Goal: Task Accomplishment & Management: Use online tool/utility

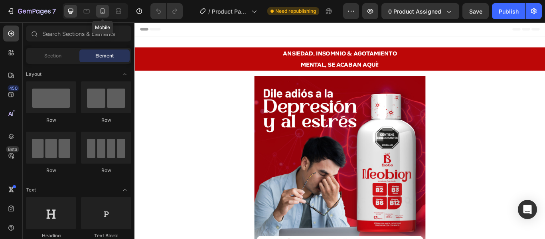
click at [101, 11] on icon at bounding box center [103, 11] width 8 height 8
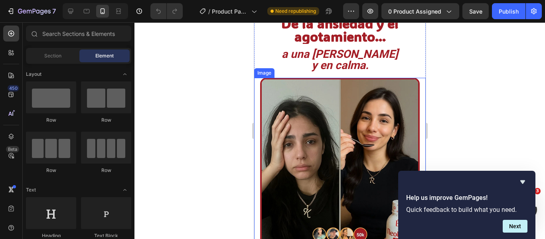
scroll to position [1197, 0]
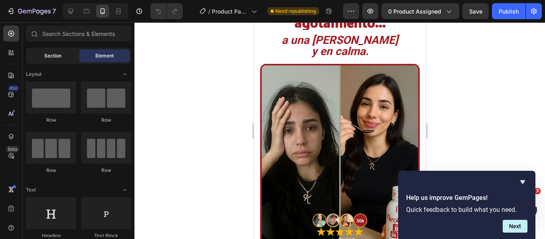
click at [52, 55] on span "Section" at bounding box center [52, 55] width 17 height 7
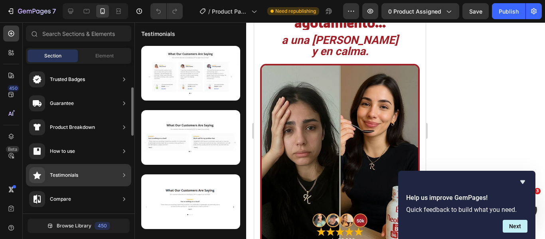
scroll to position [0, 0]
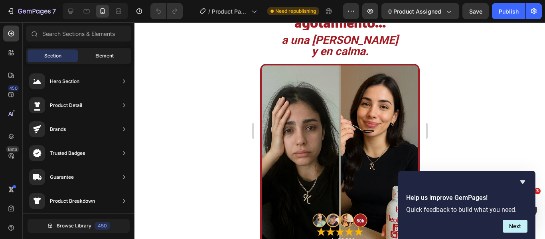
click at [103, 51] on div "Element" at bounding box center [104, 55] width 50 height 13
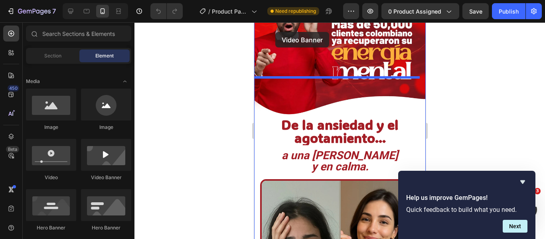
scroll to position [1075, 0]
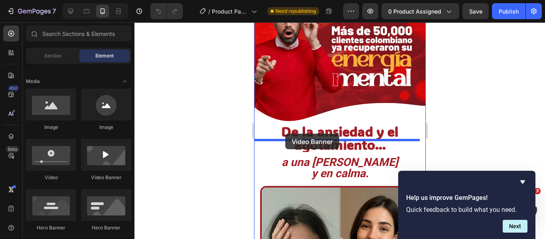
drag, startPoint x: 356, startPoint y: 182, endPoint x: 285, endPoint y: 134, distance: 85.6
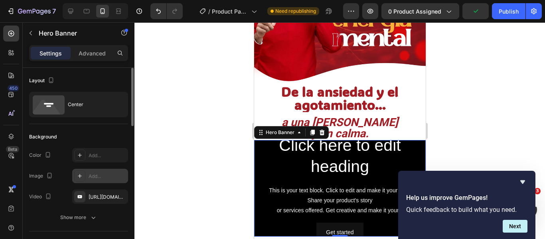
scroll to position [80, 0]
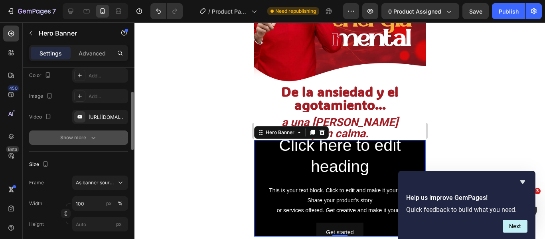
click at [91, 135] on icon "button" at bounding box center [93, 138] width 8 height 8
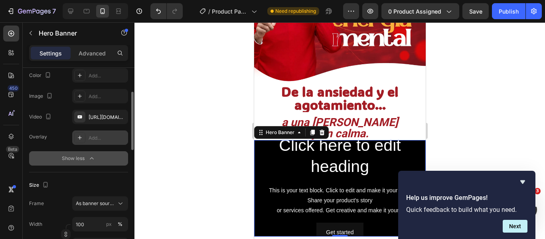
click at [79, 136] on icon at bounding box center [80, 137] width 6 height 6
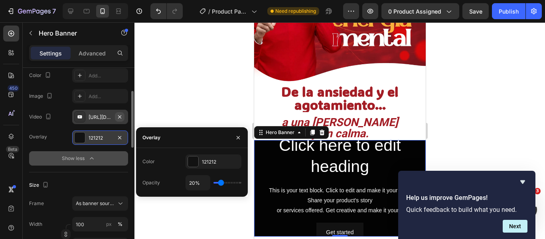
click at [120, 114] on icon "button" at bounding box center [119, 117] width 6 height 6
type input "Auto"
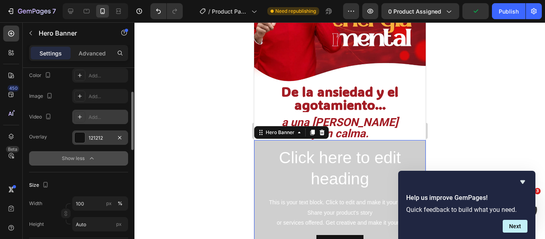
click at [91, 118] on div "Add..." at bounding box center [107, 117] width 37 height 7
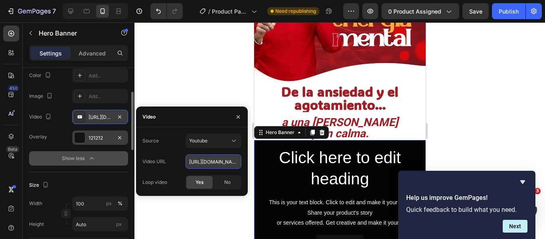
paste input "[DOMAIN_NAME][URL]"
type input "[URL][DOMAIN_NAME]"
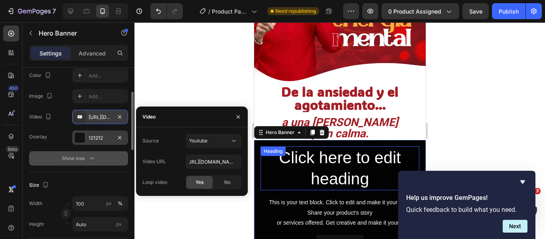
click at [342, 146] on h2 "Click here to edit heading" at bounding box center [339, 168] width 159 height 44
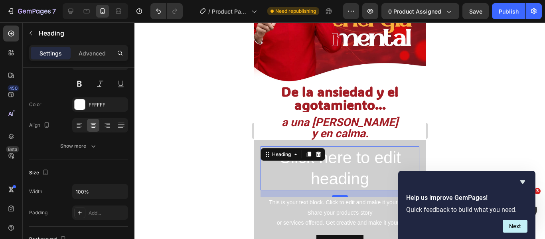
scroll to position [0, 0]
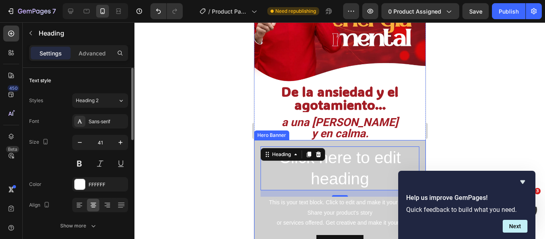
click at [399, 140] on div "Click here to edit heading Heading 16 This is your text block. Click to edit an…" at bounding box center [340, 200] width 172 height 121
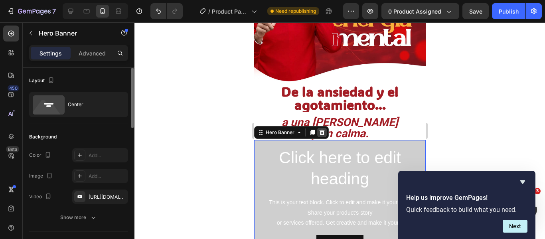
click at [323, 130] on icon at bounding box center [321, 133] width 5 height 6
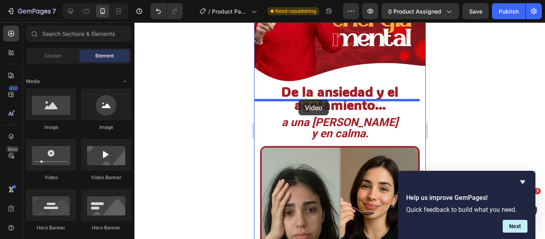
drag, startPoint x: 310, startPoint y: 179, endPoint x: 298, endPoint y: 100, distance: 80.3
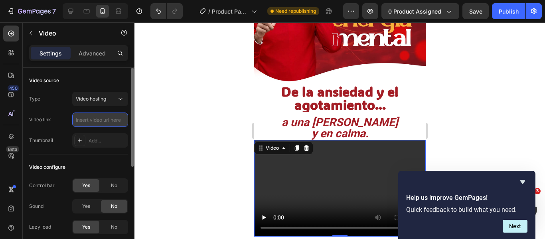
paste input "[URL][DOMAIN_NAME]"
type input "[URL][DOMAIN_NAME]"
click at [306, 145] on icon at bounding box center [306, 148] width 5 height 6
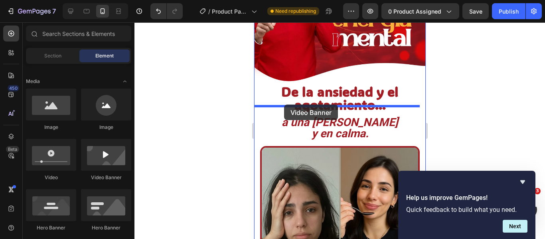
drag, startPoint x: 351, startPoint y: 181, endPoint x: 284, endPoint y: 105, distance: 101.8
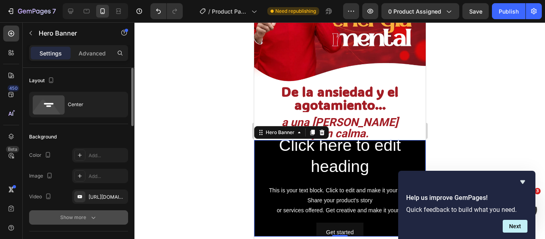
click at [91, 215] on icon "button" at bounding box center [93, 217] width 8 height 8
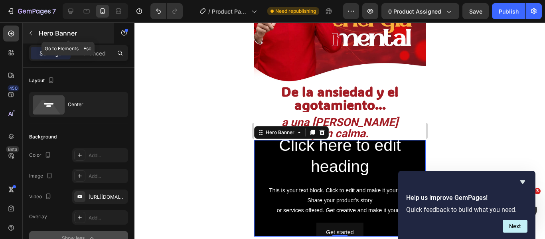
click at [32, 31] on icon "button" at bounding box center [31, 33] width 6 height 6
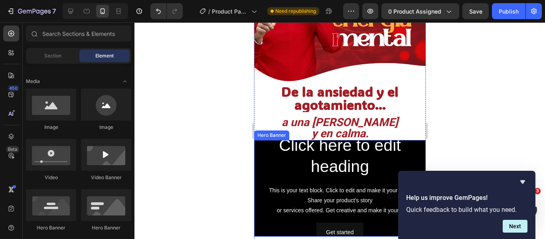
click at [417, 128] on div "Click here to edit heading Heading This is your text block. Click to edit and m…" at bounding box center [340, 188] width 172 height 121
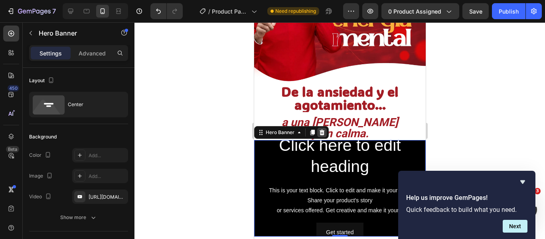
click at [323, 130] on icon at bounding box center [321, 133] width 5 height 6
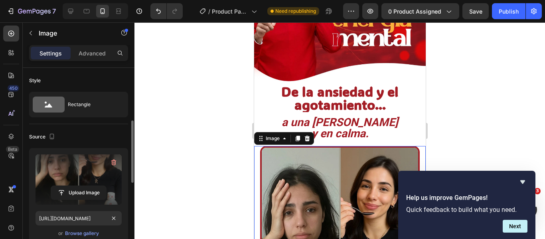
scroll to position [80, 0]
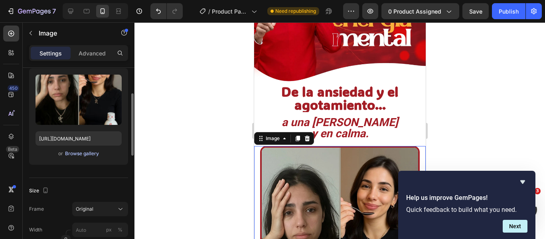
click at [77, 152] on div "Browse gallery" at bounding box center [82, 153] width 34 height 7
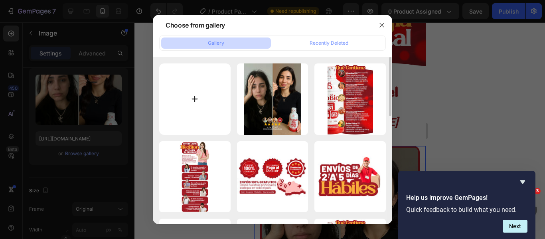
click at [196, 97] on input "file" at bounding box center [194, 98] width 71 height 71
type input "C:\fakepath\ezgif-1d38b3d24ed507.gif"
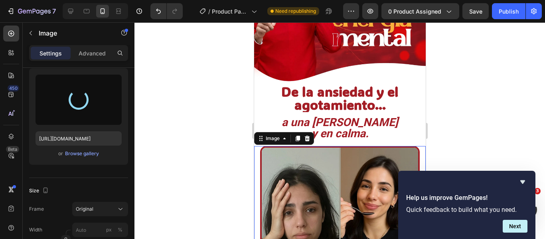
type input "[URL][DOMAIN_NAME]"
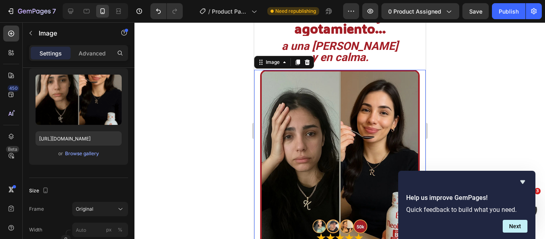
scroll to position [1234, 0]
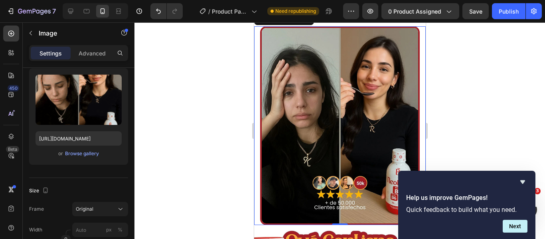
click at [501, 146] on div at bounding box center [339, 130] width 410 height 217
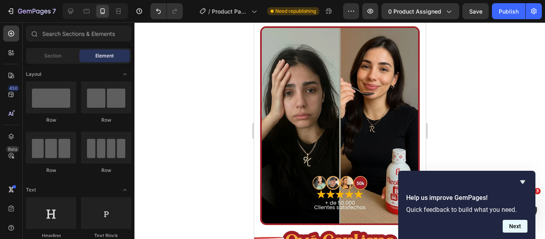
click at [521, 227] on button "Next" at bounding box center [515, 226] width 25 height 13
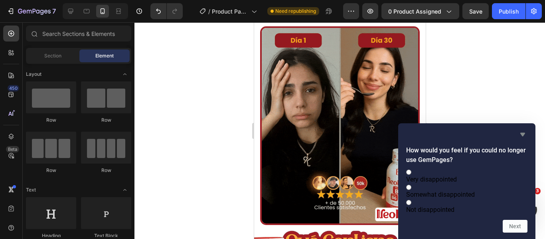
click at [520, 130] on icon "Hide survey" at bounding box center [523, 135] width 10 height 10
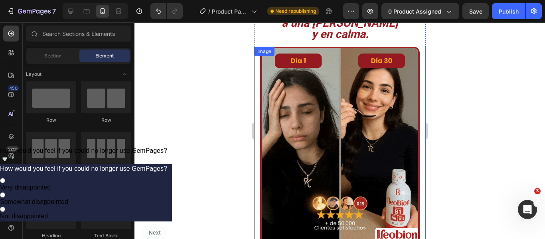
scroll to position [1194, 0]
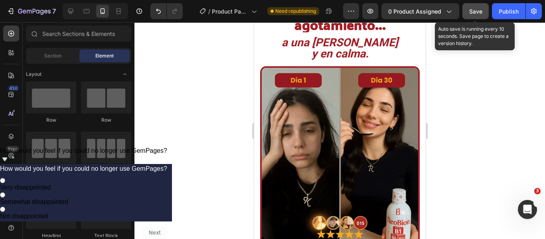
click at [475, 12] on span "Save" at bounding box center [475, 11] width 13 height 7
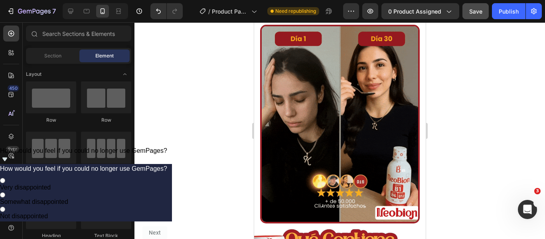
scroll to position [1237, 0]
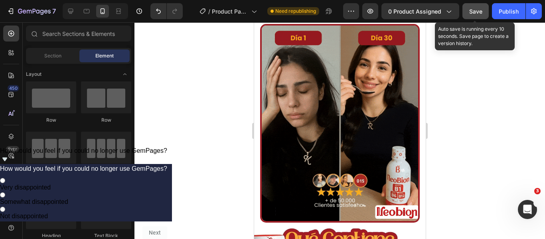
click at [476, 8] on span "Save" at bounding box center [475, 11] width 13 height 7
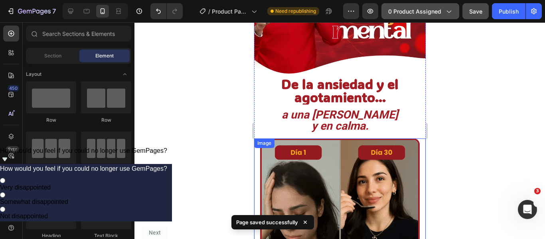
scroll to position [1117, 0]
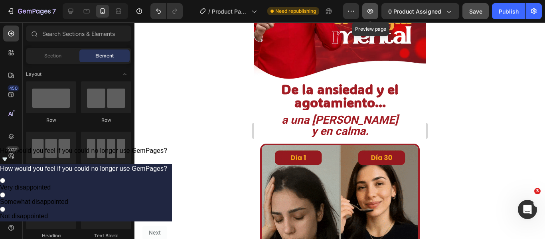
click at [372, 8] on icon "button" at bounding box center [370, 11] width 8 height 8
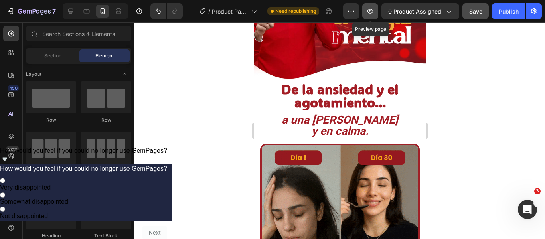
click at [371, 9] on icon "button" at bounding box center [370, 11] width 6 height 5
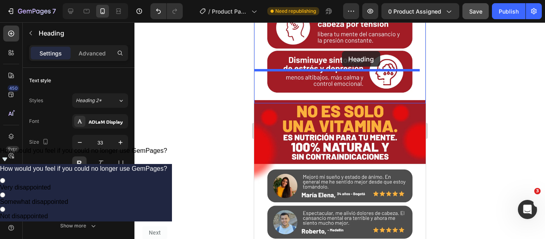
scroll to position [720, 0]
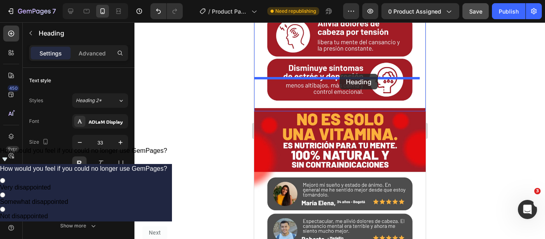
drag, startPoint x: 339, startPoint y: 137, endPoint x: 339, endPoint y: 74, distance: 63.4
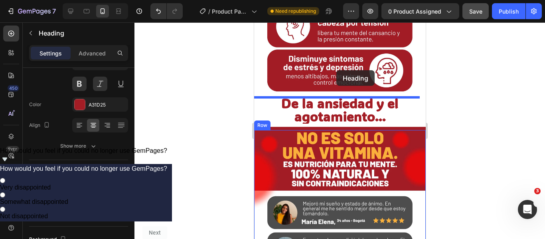
scroll to position [724, 0]
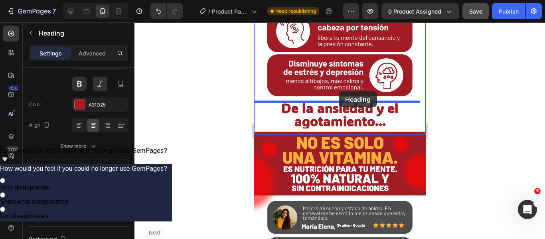
drag, startPoint x: 343, startPoint y: 123, endPoint x: 338, endPoint y: 91, distance: 32.3
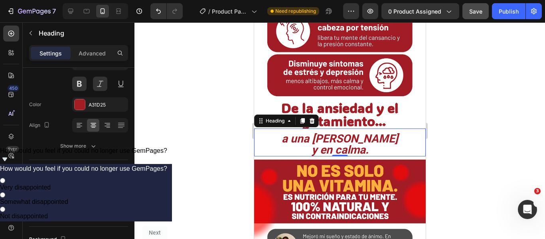
click at [491, 127] on div at bounding box center [339, 130] width 410 height 217
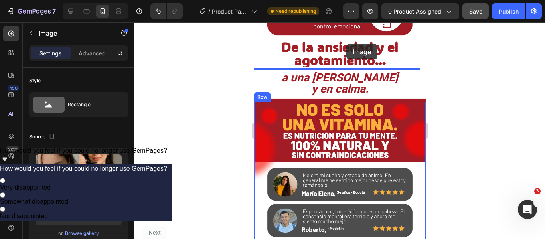
scroll to position [742, 0]
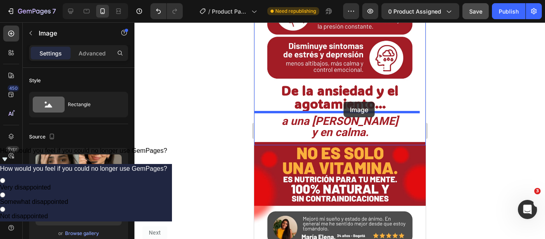
drag, startPoint x: 349, startPoint y: 158, endPoint x: 343, endPoint y: 102, distance: 57.0
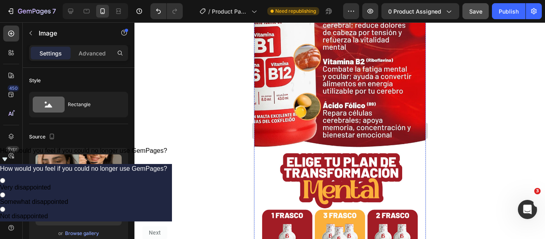
scroll to position [1619, 0]
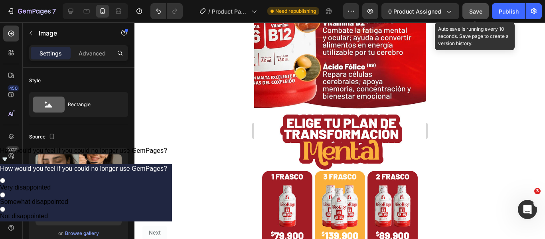
click at [476, 12] on span "Save" at bounding box center [475, 11] width 13 height 7
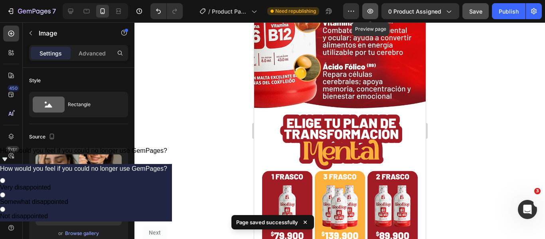
click at [372, 9] on icon "button" at bounding box center [370, 11] width 6 height 5
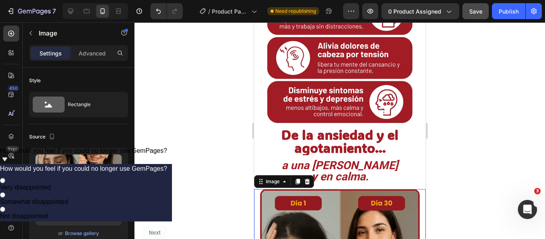
scroll to position [781, 0]
